Goal: Information Seeking & Learning: Learn about a topic

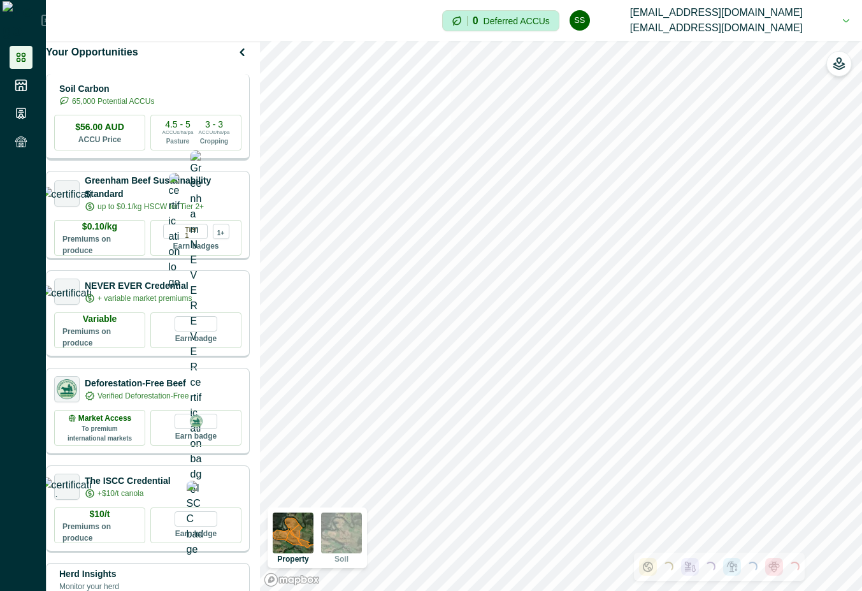
click at [194, 107] on div "Soil Carbon 65,000 Potential ACCUs" at bounding box center [147, 94] width 187 height 25
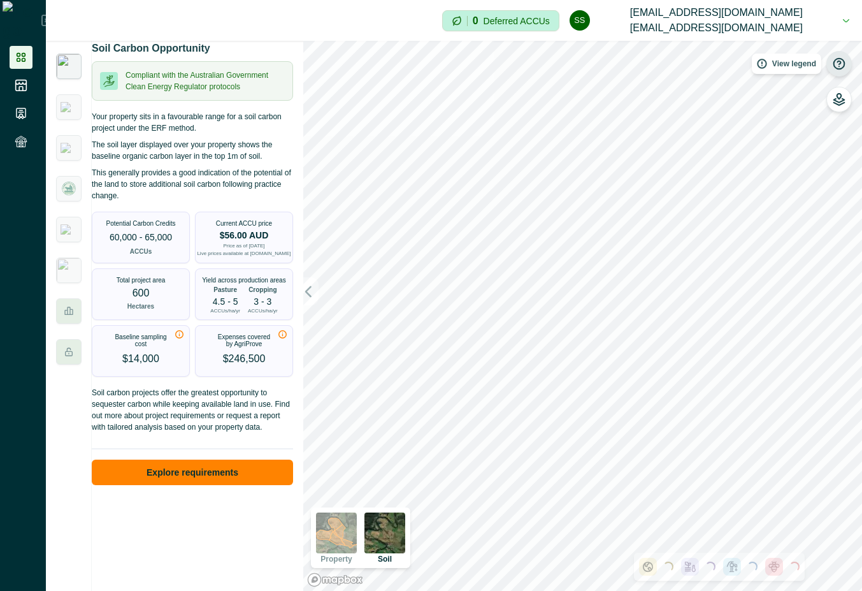
click at [836, 64] on icon "button" at bounding box center [839, 63] width 13 height 13
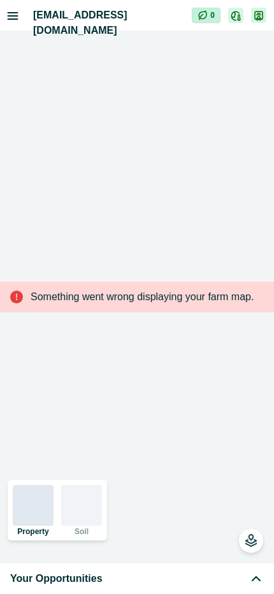
click at [242, 584] on div "Your Opportunities" at bounding box center [137, 578] width 254 height 15
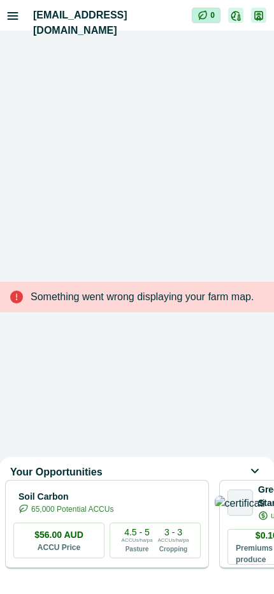
click at [128, 526] on div "Soil Carbon 65,000 Potential ACCUs $56.00 AUD ACCU Price 4.5 - 5 ACCUs/ha/pa Pa…" at bounding box center [107, 524] width 204 height 89
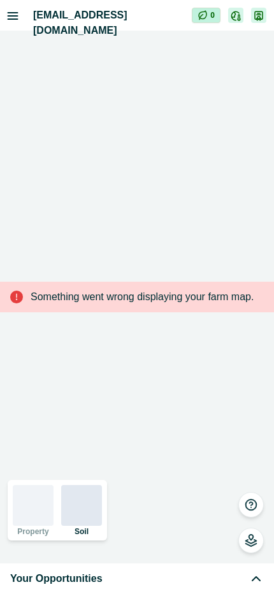
click at [252, 507] on icon "button" at bounding box center [251, 504] width 13 height 13
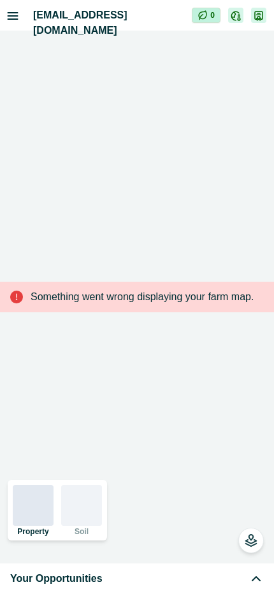
click at [160, 577] on div "Your Opportunities" at bounding box center [137, 578] width 254 height 15
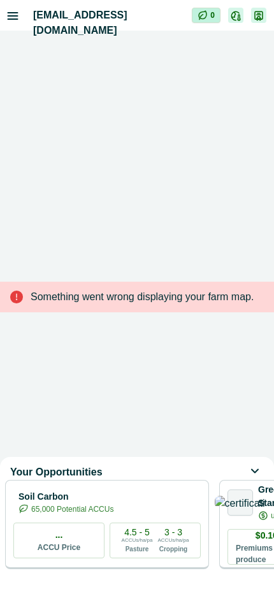
click at [154, 515] on div "Soil Carbon 65,000 Potential ACCUs" at bounding box center [106, 501] width 187 height 25
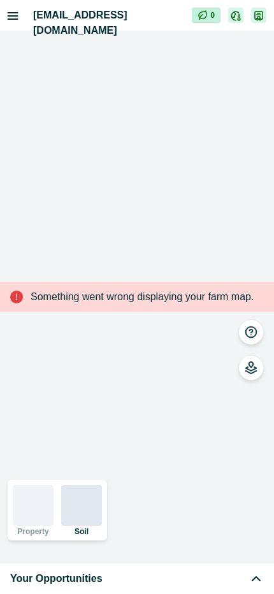
click at [159, 580] on div "Your Opportunities" at bounding box center [137, 578] width 254 height 15
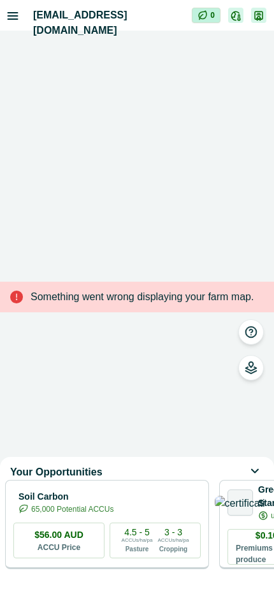
click at [123, 526] on div "Soil Carbon 65,000 Potential ACCUs $56.00 AUD ACCU Price 4.5 - 5 ACCUs/ha/pa Pa…" at bounding box center [107, 524] width 204 height 89
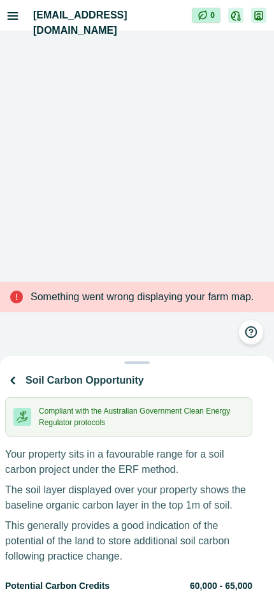
click at [249, 333] on div "Soil Carbon Opportunity Compliant with the Australian Government Clean Energy R…" at bounding box center [137, 297] width 274 height 594
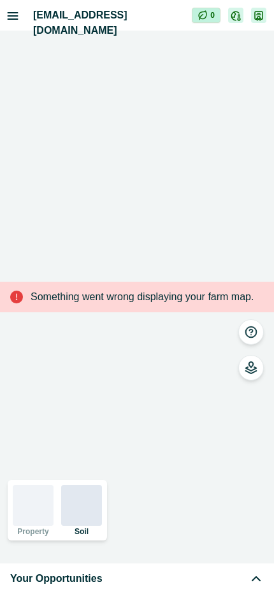
click at [259, 333] on button "button" at bounding box center [250, 331] width 25 height 25
click at [212, 584] on div "Your Opportunities" at bounding box center [137, 578] width 254 height 15
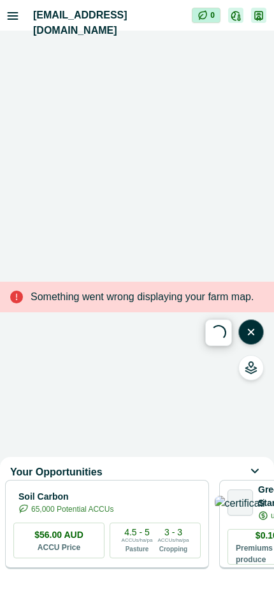
click at [154, 528] on div "Soil Carbon 65,000 Potential ACCUs $56.00 AUD ACCU Price 4.5 - 5 ACCUs/ha/pa Pa…" at bounding box center [107, 524] width 204 height 89
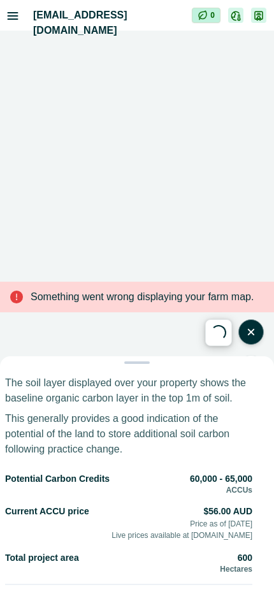
scroll to position [82, 0]
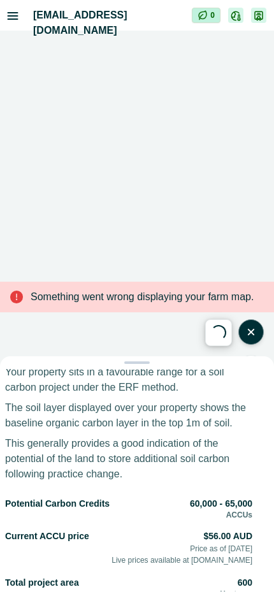
click at [256, 333] on div "Soil Carbon Opportunity Compliant with the Australian Government Clean Energy R…" at bounding box center [137, 297] width 274 height 594
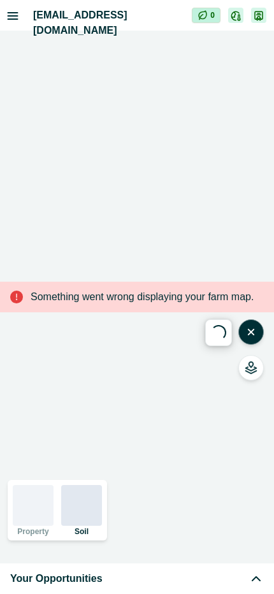
click at [256, 333] on icon "button" at bounding box center [251, 332] width 13 height 13
click at [215, 577] on div "Your Opportunities" at bounding box center [137, 578] width 254 height 15
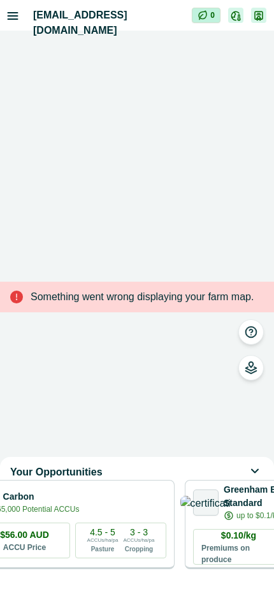
scroll to position [0, 0]
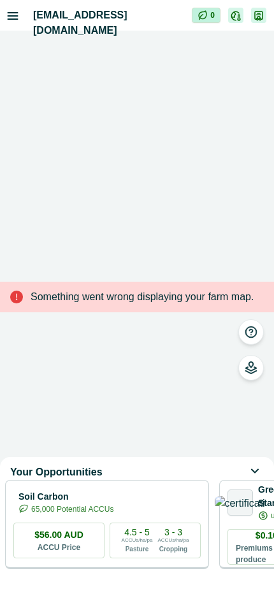
click at [63, 526] on div "Soil Carbon 65,000 Potential ACCUs $56.00 AUD ACCU Price 4.5 - 5 ACCUs/ha/pa Pa…" at bounding box center [107, 524] width 204 height 89
